Goal: Check status: Check status

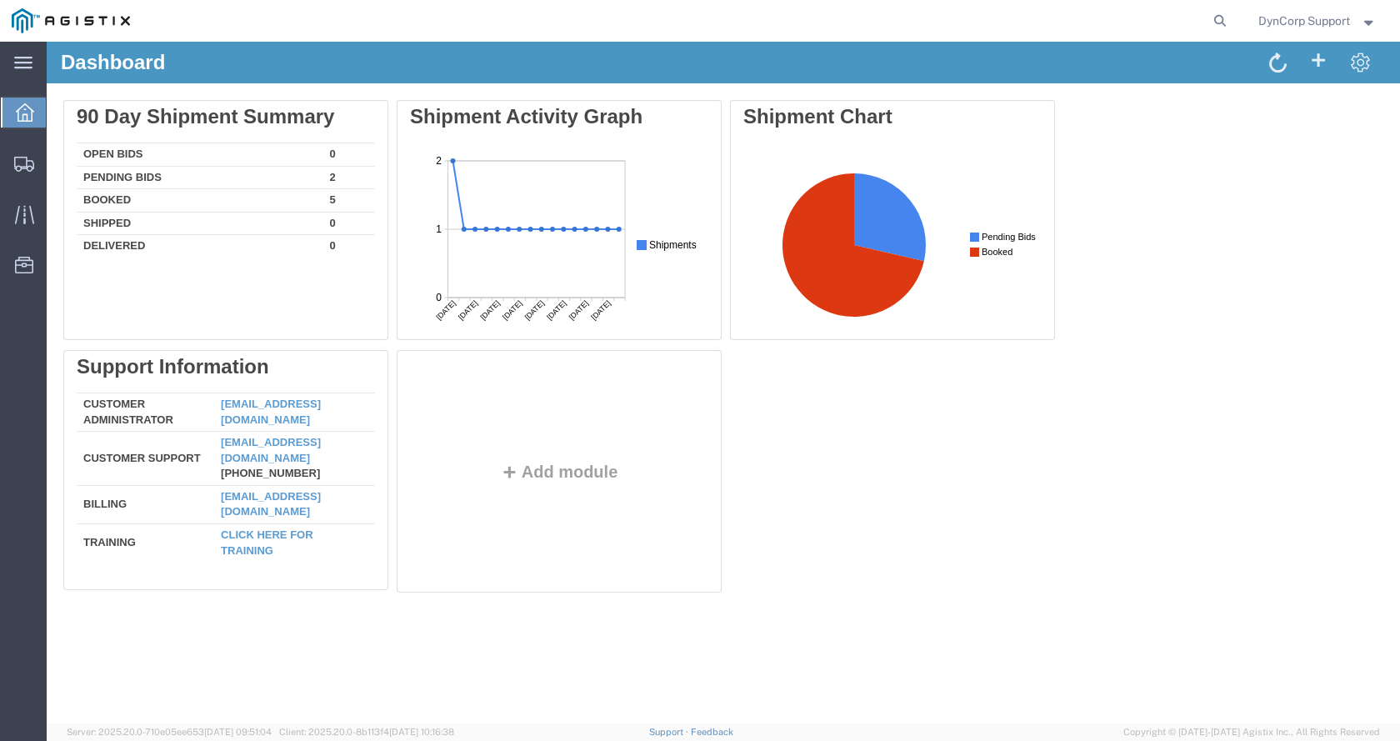
click at [22, 112] on icon at bounding box center [25, 112] width 18 height 18
click at [31, 165] on icon at bounding box center [24, 164] width 20 height 15
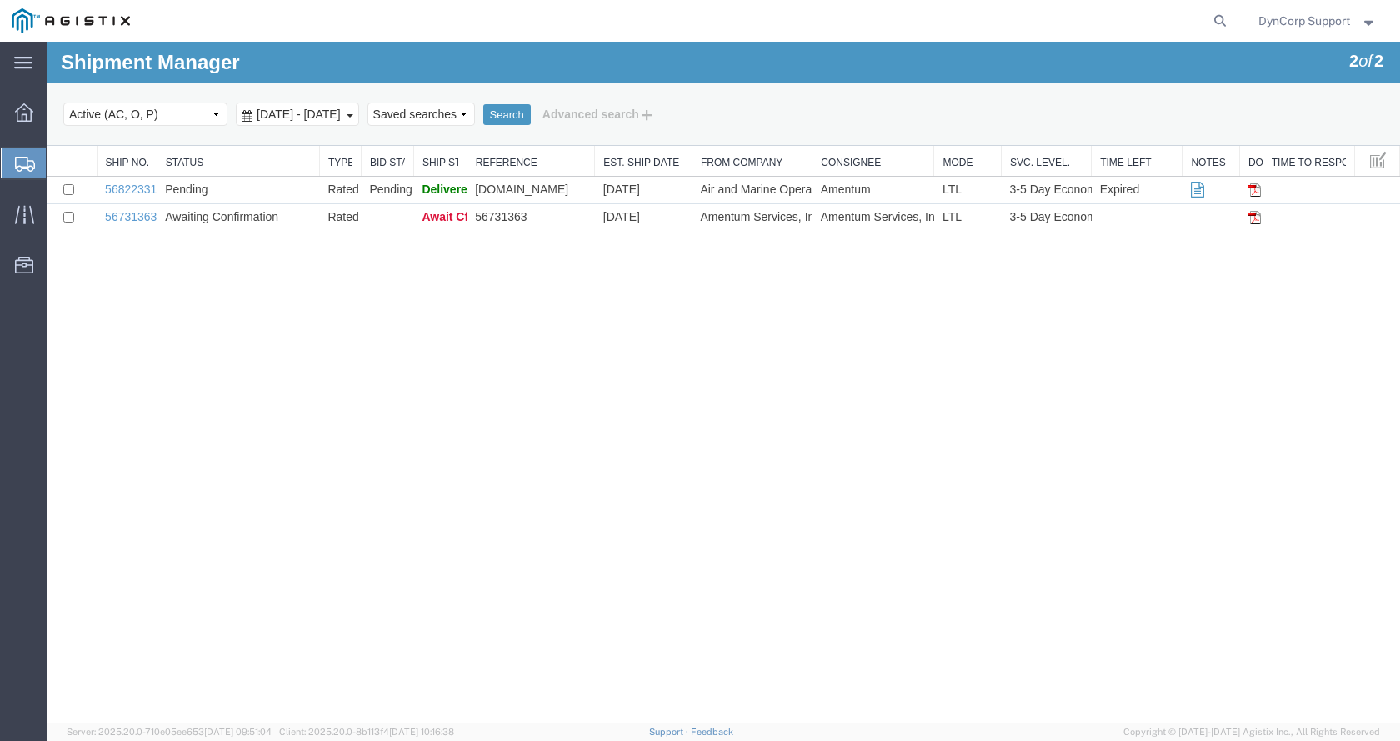
click at [1226, 11] on form at bounding box center [1220, 21] width 27 height 42
click at [1216, 20] on icon at bounding box center [1219, 20] width 23 height 23
click at [782, 17] on input "search" at bounding box center [954, 21] width 507 height 40
type input "56936349"
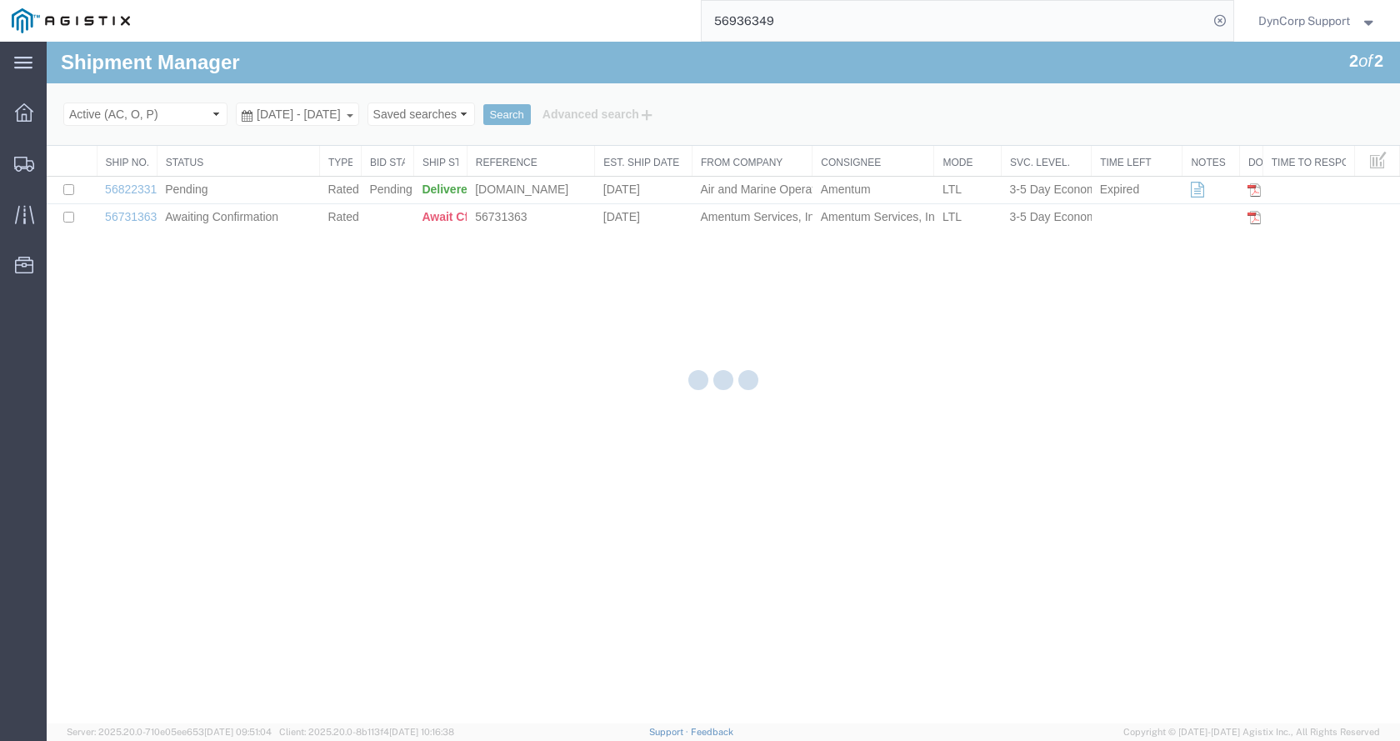
click at [770, 20] on input "56936349" at bounding box center [954, 21] width 507 height 40
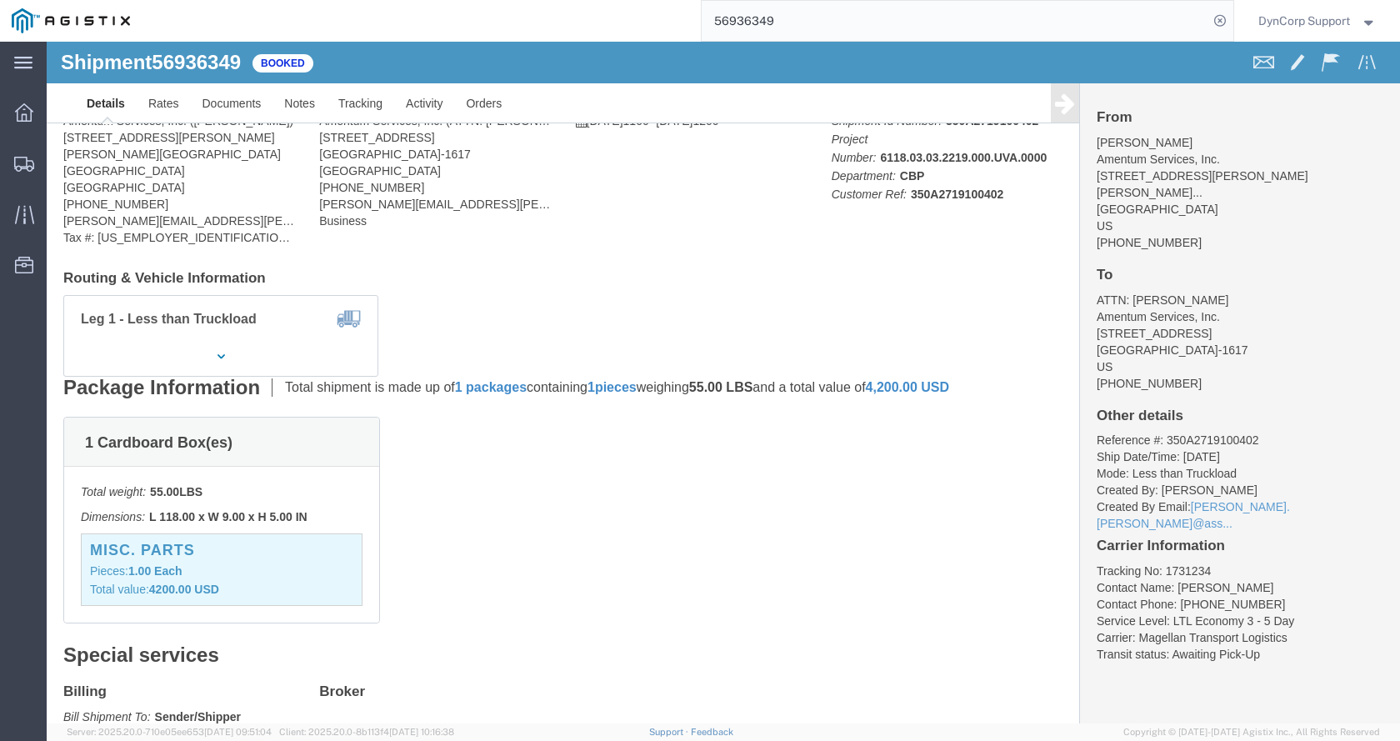
click at [751, 15] on input "56936349" at bounding box center [954, 21] width 507 height 40
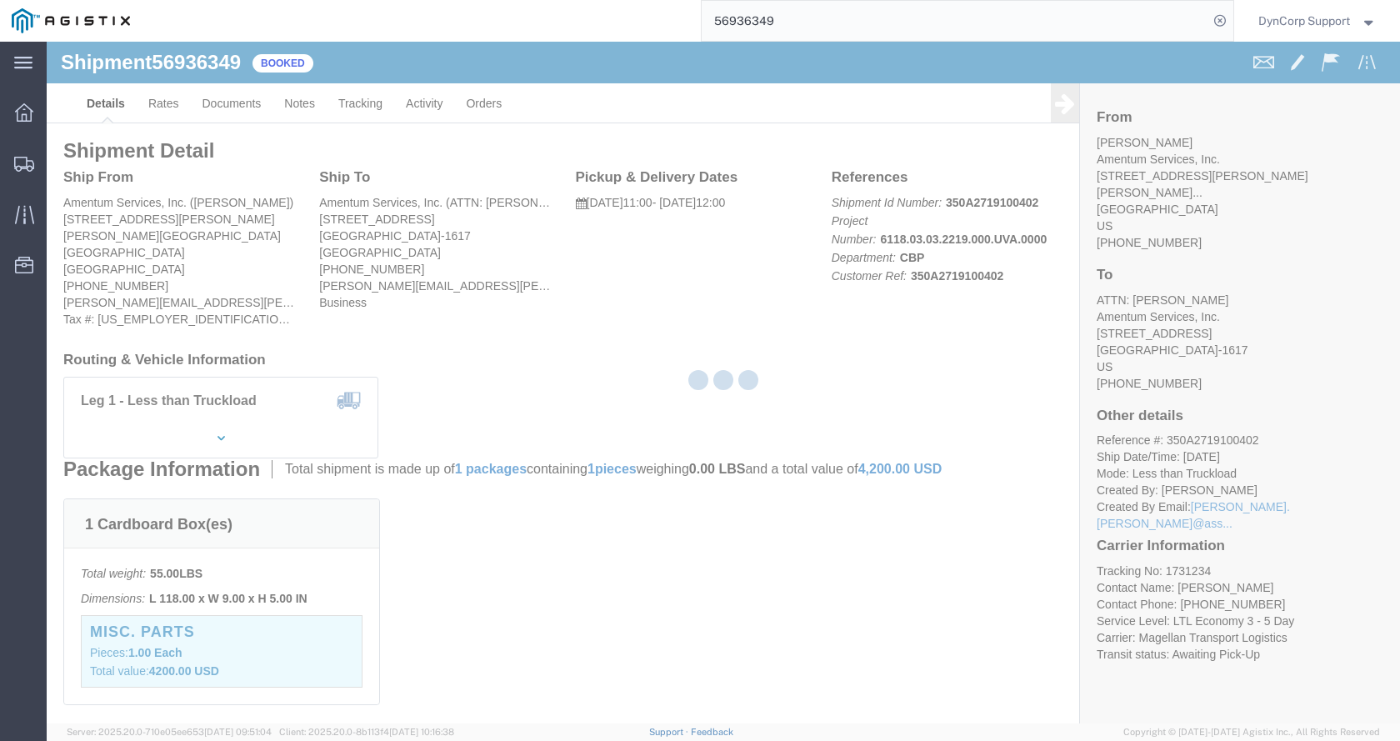
click at [751, 15] on input "56936349" at bounding box center [954, 21] width 507 height 40
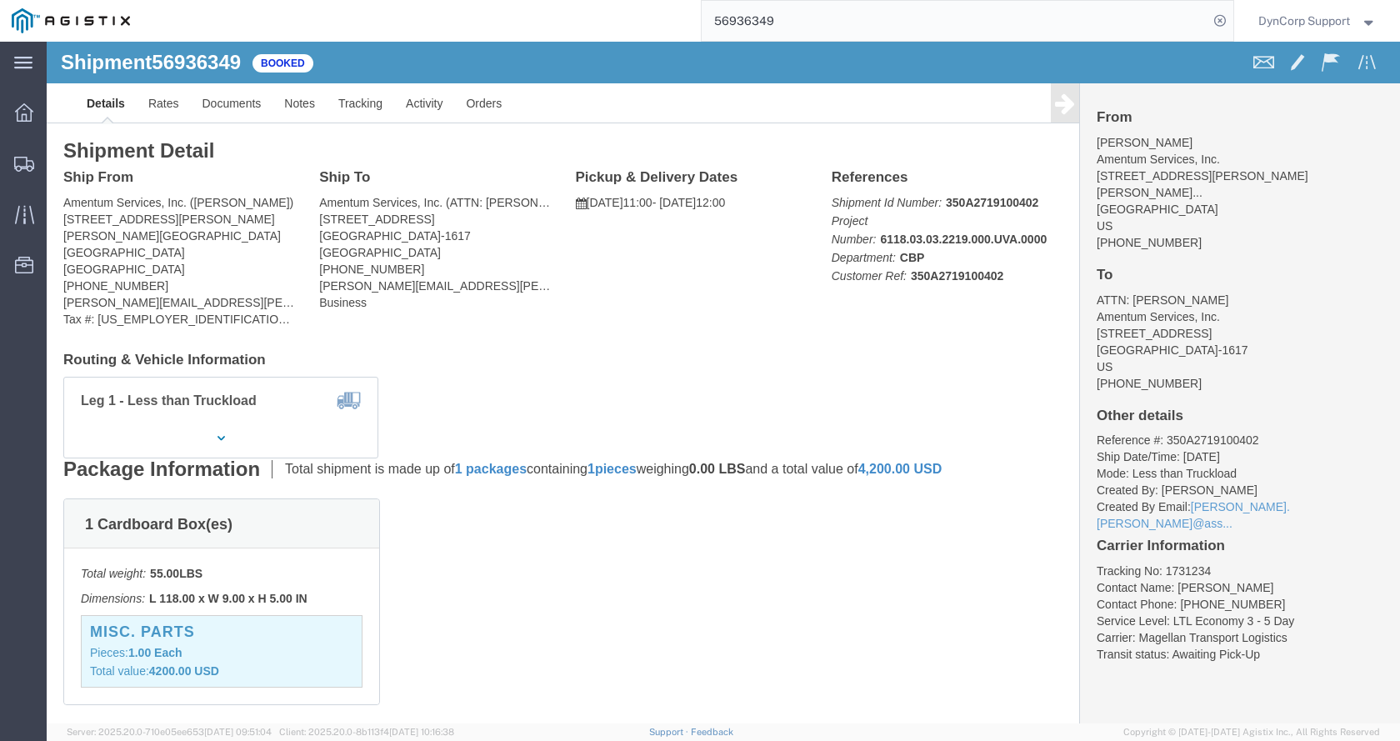
click span "56936349"
copy h1 "56936349"
click link "Tracking"
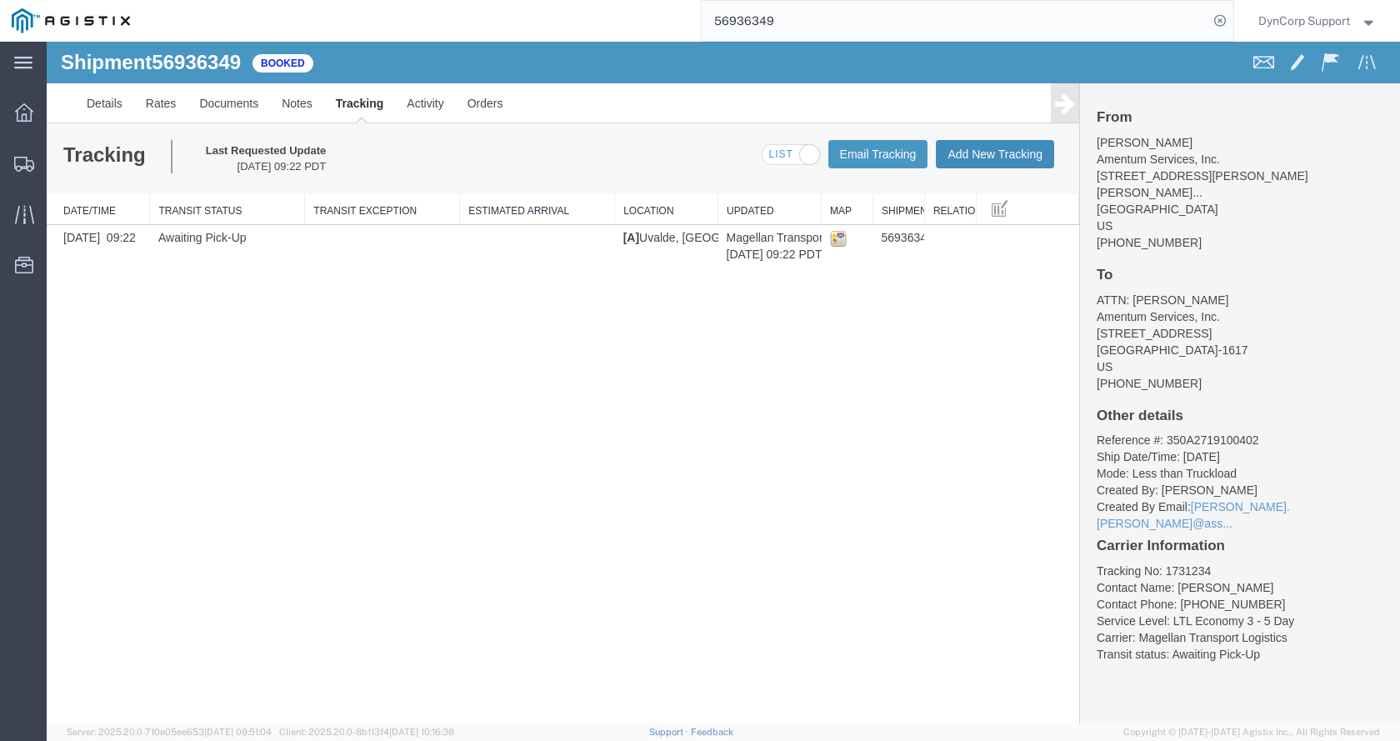
click at [1006, 155] on button "Add New Tracking" at bounding box center [995, 154] width 118 height 28
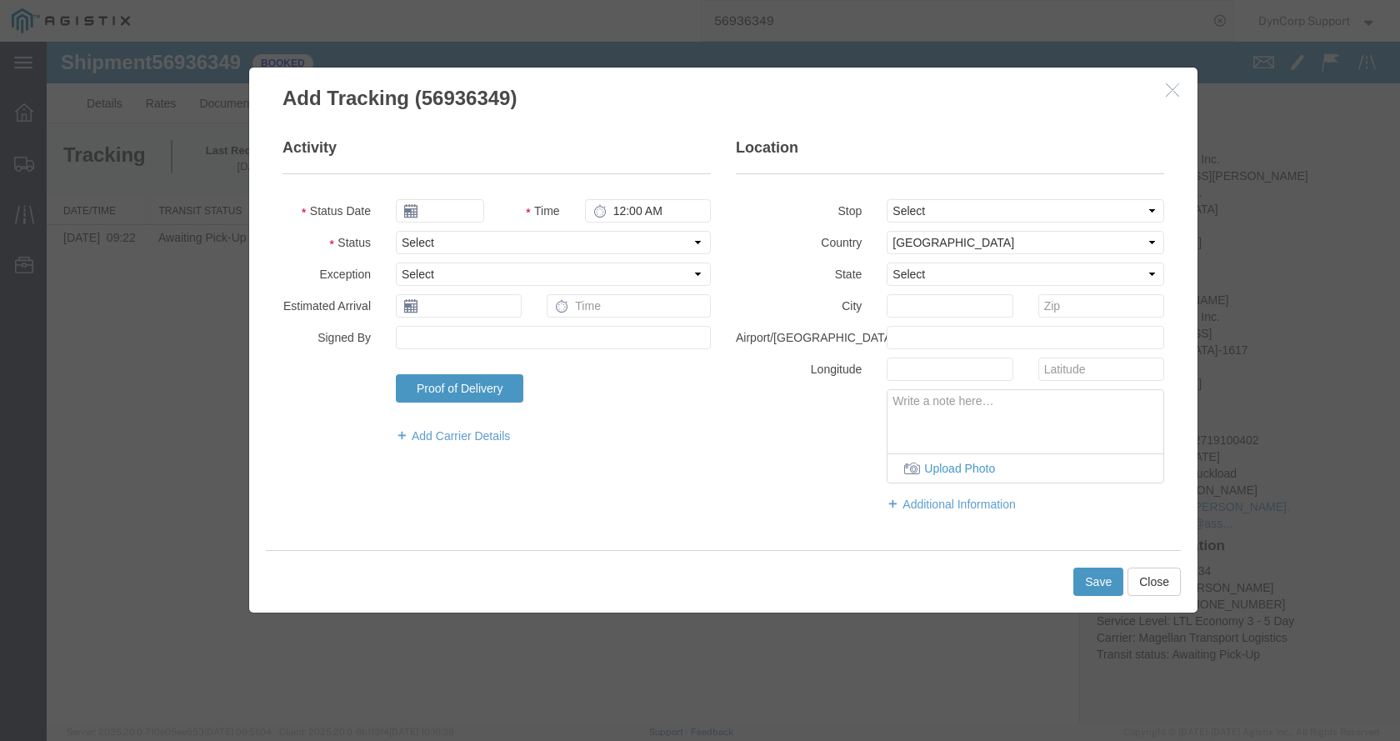
type input "[DATE]"
type input "3:00 PM"
click at [396, 231] on select "Select Arrival Notice Available Arrival Notice Imported Arrive at Delivery Loca…" at bounding box center [553, 242] width 315 height 23
select select "PICKEDUP"
click at [407, 203] on input "[DATE]" at bounding box center [440, 210] width 88 height 23
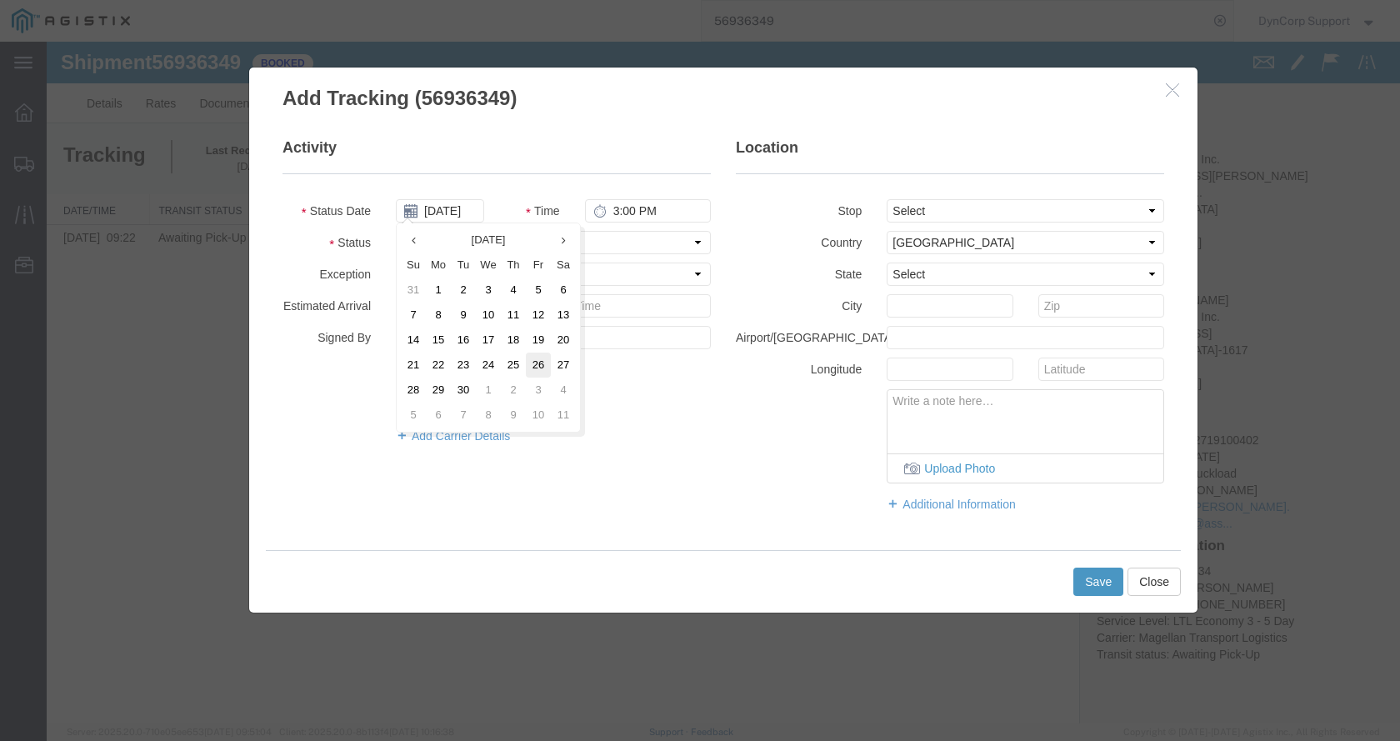
click at [532, 367] on td "26" at bounding box center [538, 364] width 25 height 25
type input "[DATE]"
click at [433, 307] on input "text" at bounding box center [459, 305] width 126 height 23
click at [559, 338] on th at bounding box center [563, 334] width 25 height 25
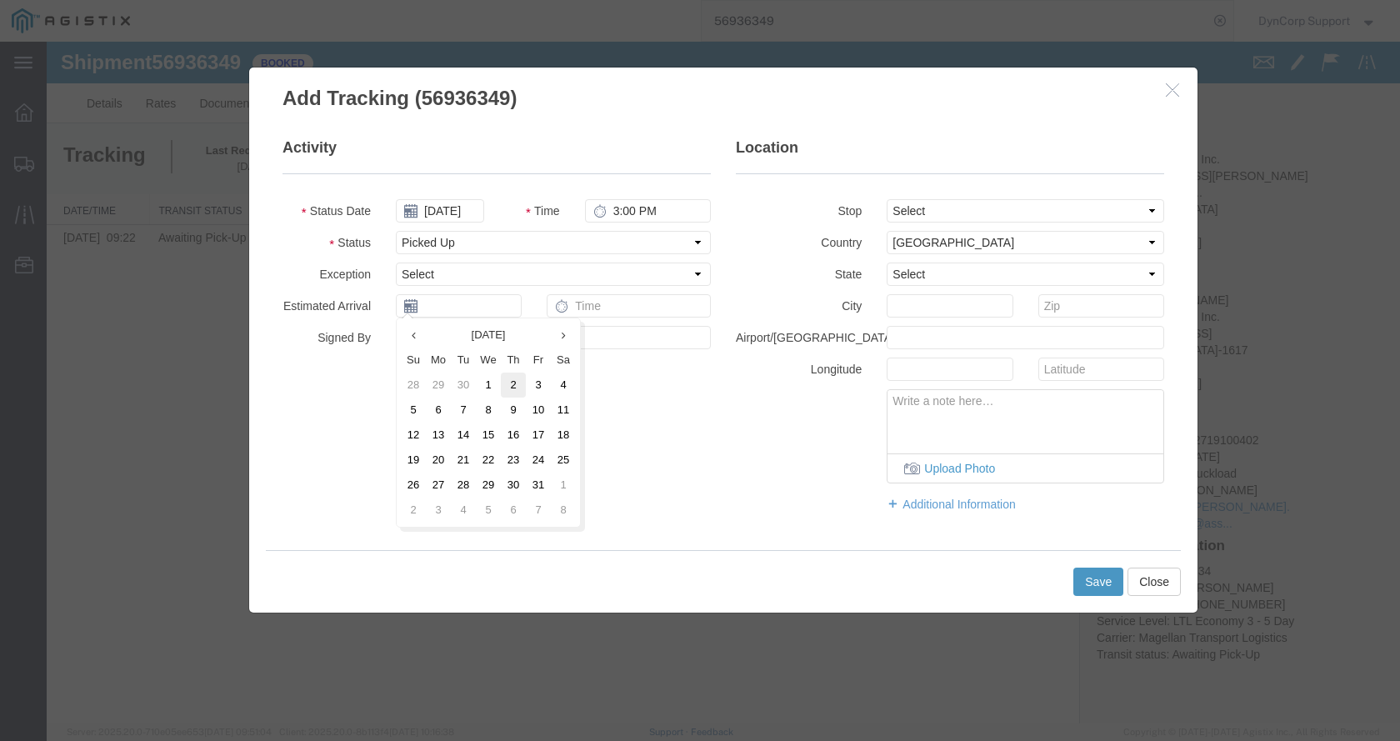
click at [508, 387] on td "2" at bounding box center [513, 384] width 25 height 25
type input "[DATE]"
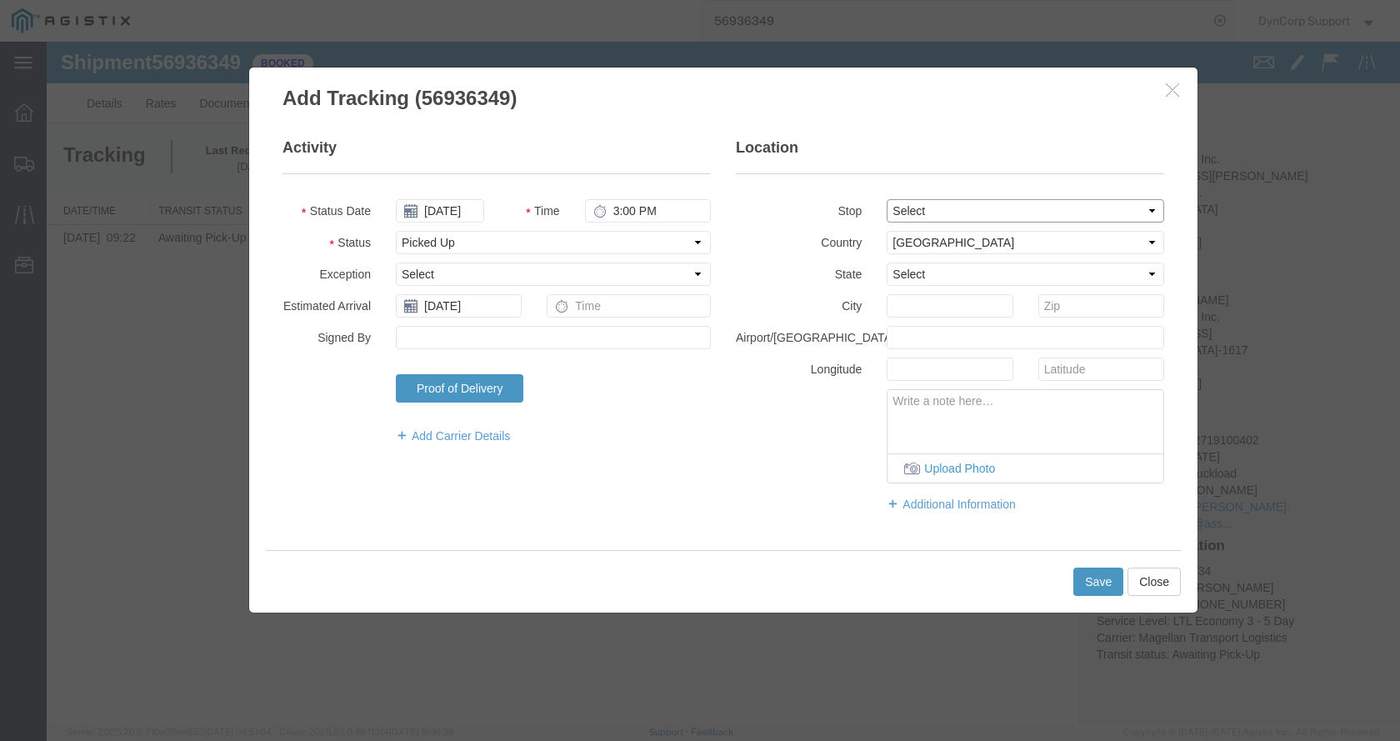
click at [886, 199] on select "Select From: [STREET_ADDRESS][PERSON_NAME][PERSON_NAME] To: [STREET_ADDRESS]" at bounding box center [1024, 210] width 277 height 23
select select "{"pickupDeliveryInfoId": "123174319","pickupOrDelivery": "P","stopNum": "1","lo…"
click option "From: [STREET_ADDRESS][PERSON_NAME][PERSON_NAME]" at bounding box center [47, 42] width 0 height 0
select select "[GEOGRAPHIC_DATA]"
type input "Uvalde"
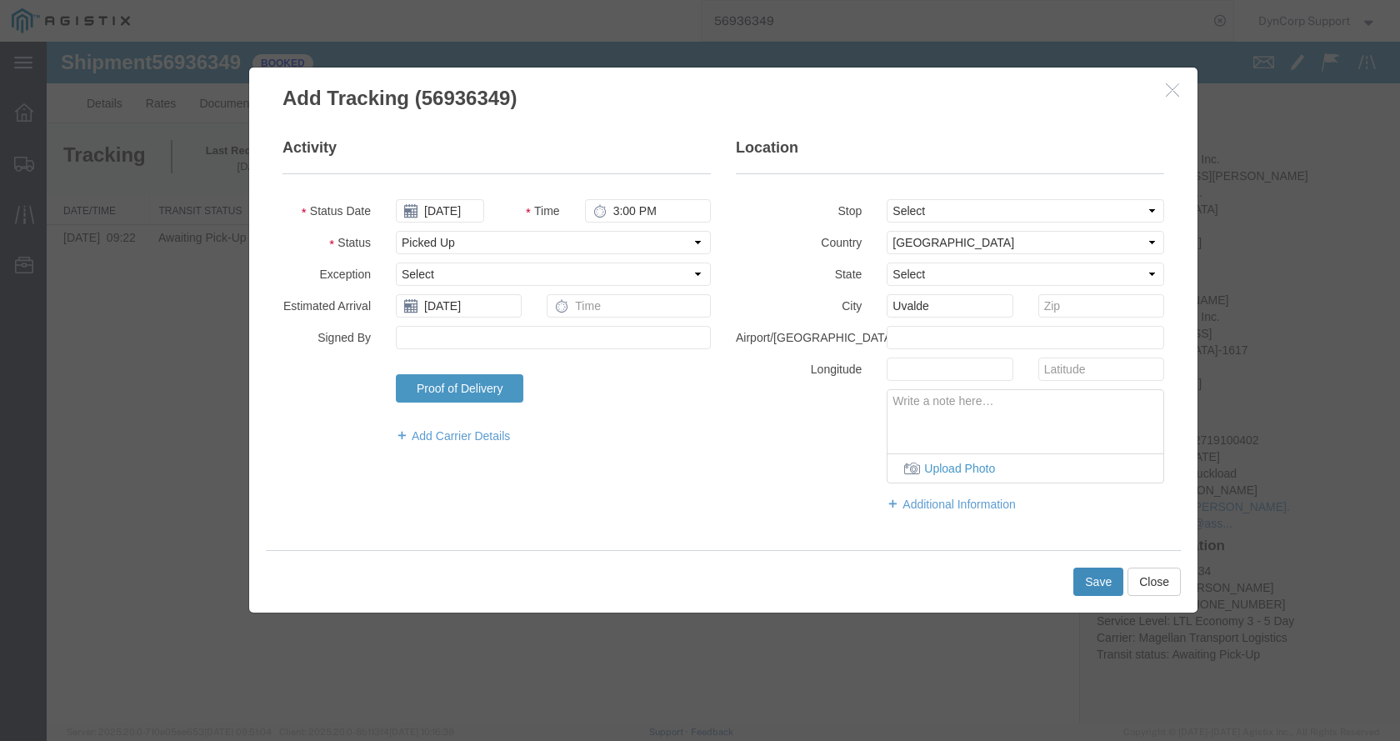
click at [1088, 590] on button "Save" at bounding box center [1098, 581] width 50 height 28
